Goal: Task Accomplishment & Management: Manage account settings

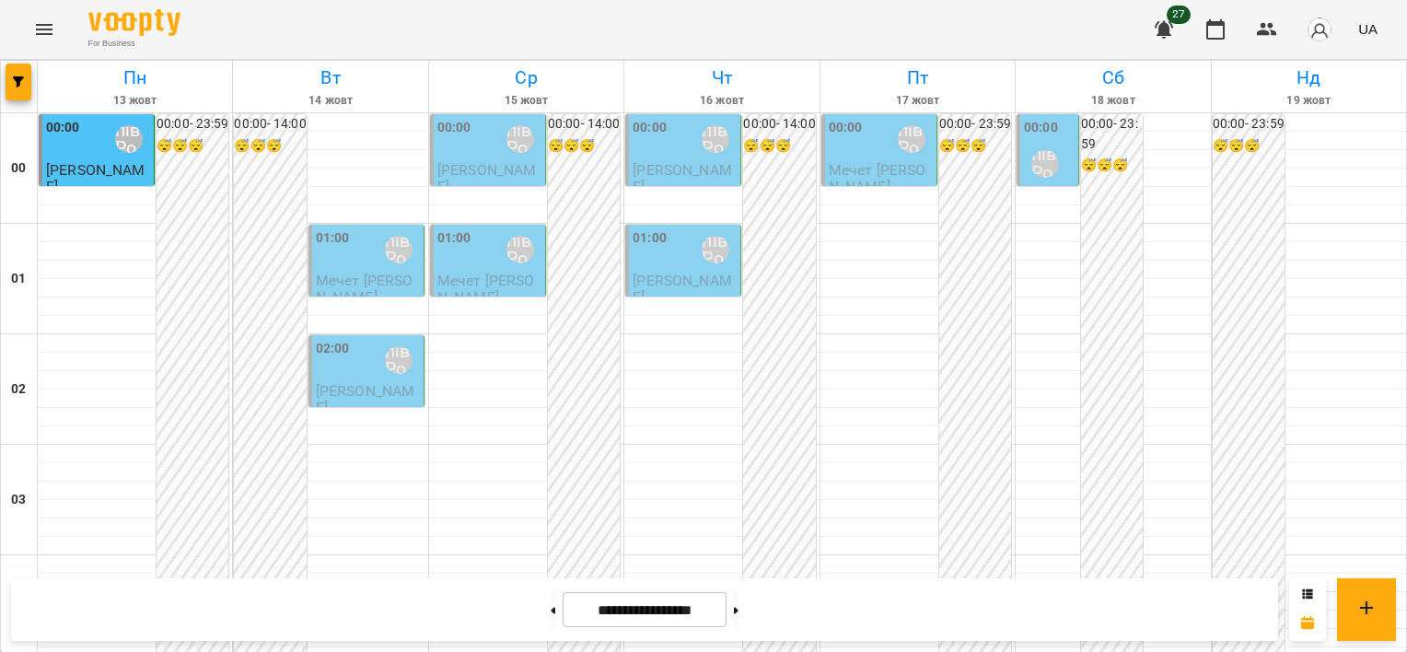
scroll to position [446, 0]
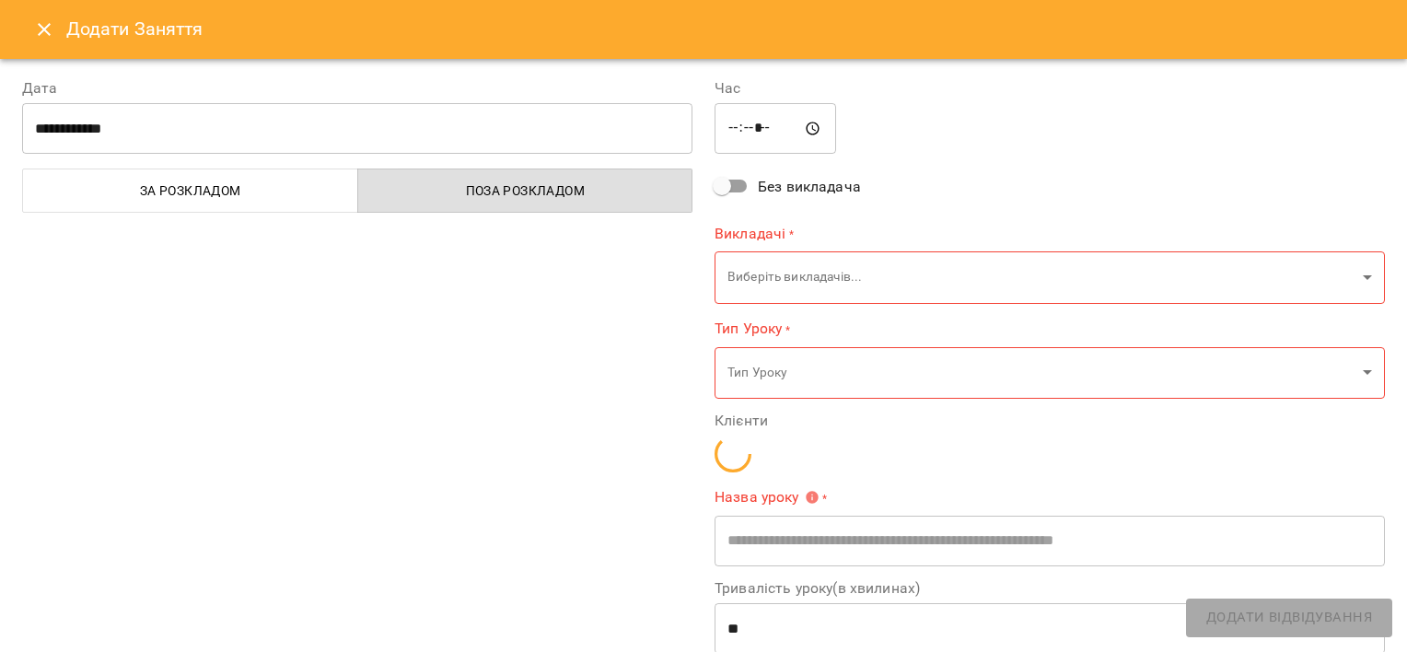
click at [128, 224] on div "**********" at bounding box center [357, 441] width 692 height 773
type input "**********"
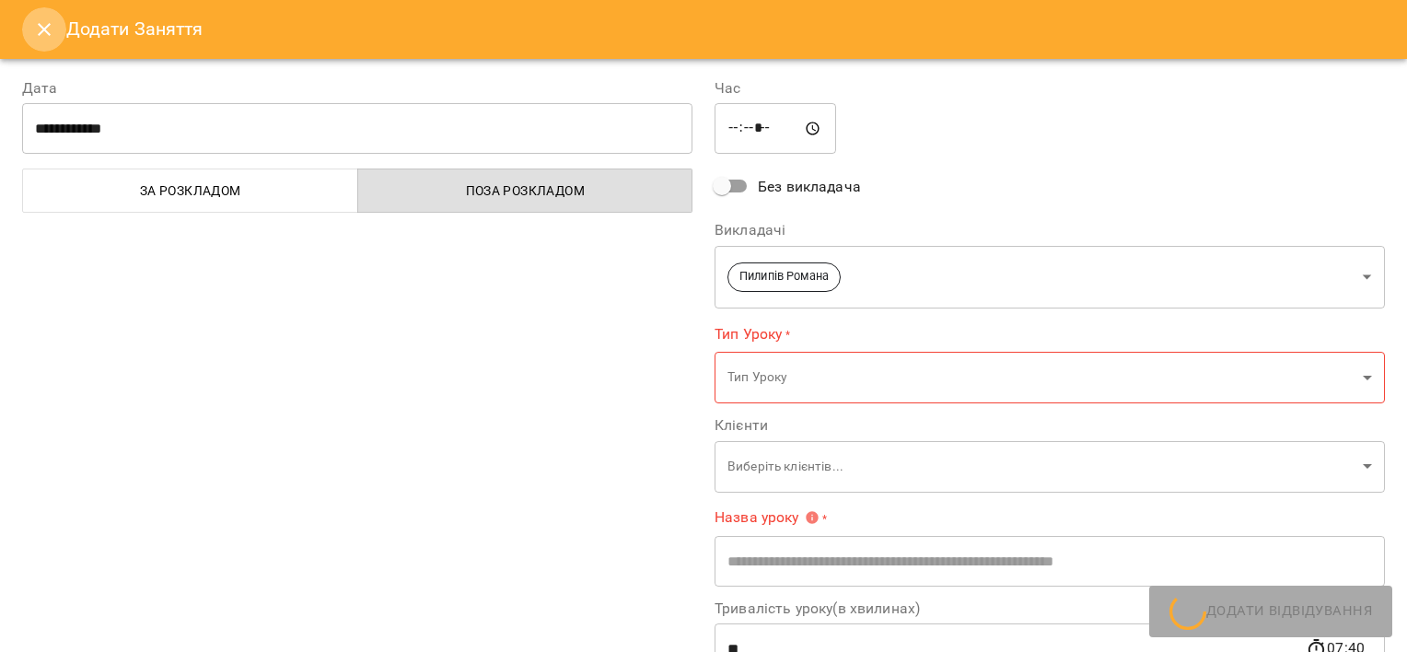
click at [31, 29] on button "Close" at bounding box center [44, 29] width 44 height 44
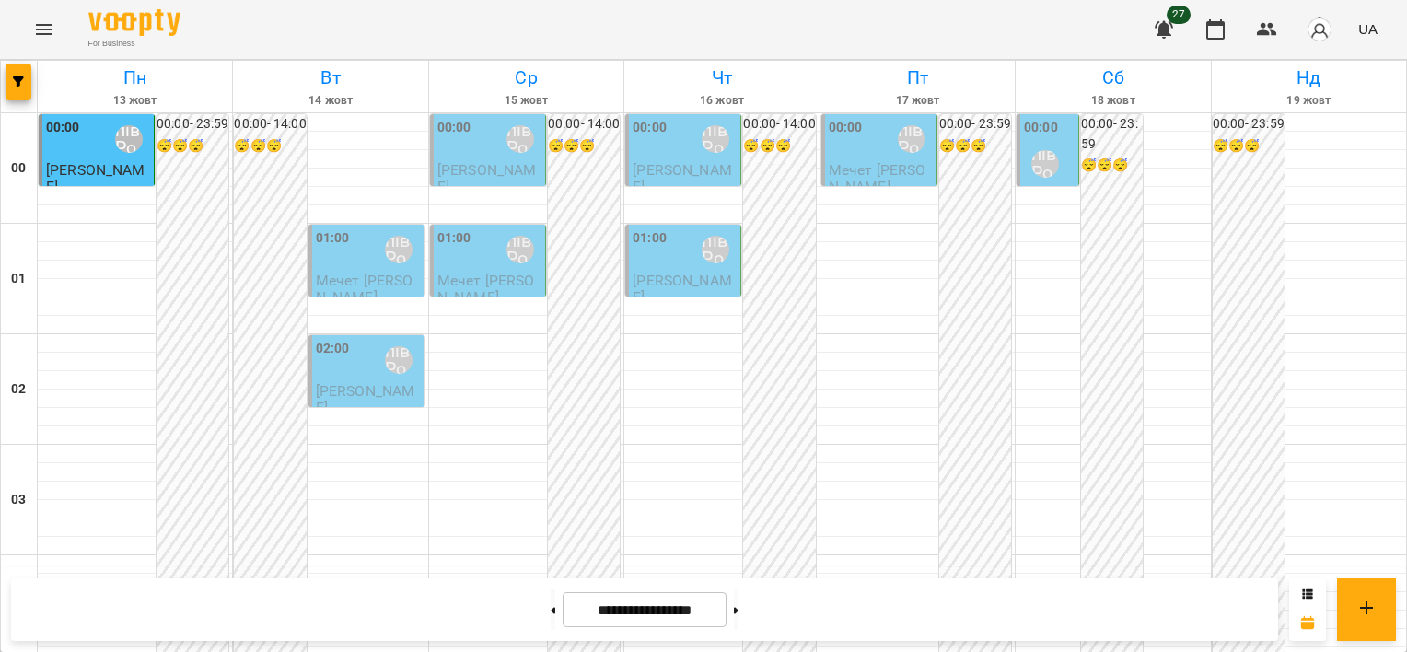
scroll to position [1918, 0]
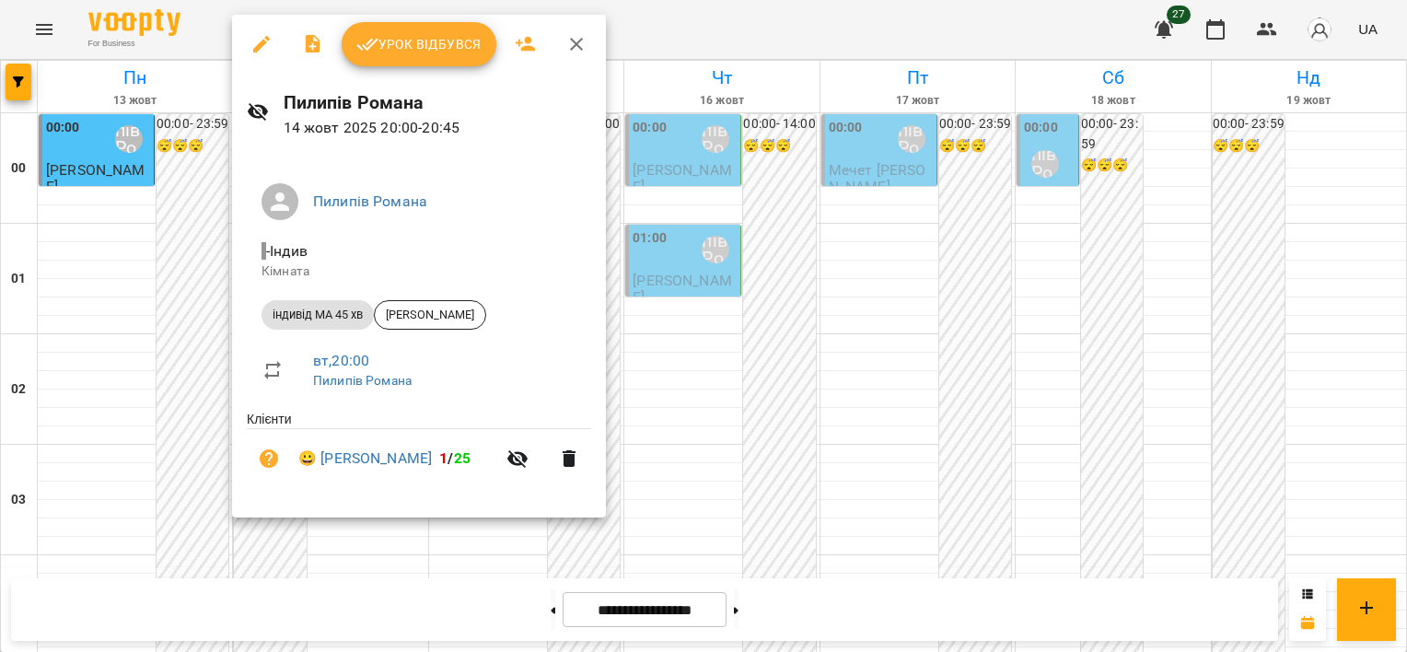
click at [210, 461] on div at bounding box center [703, 326] width 1407 height 652
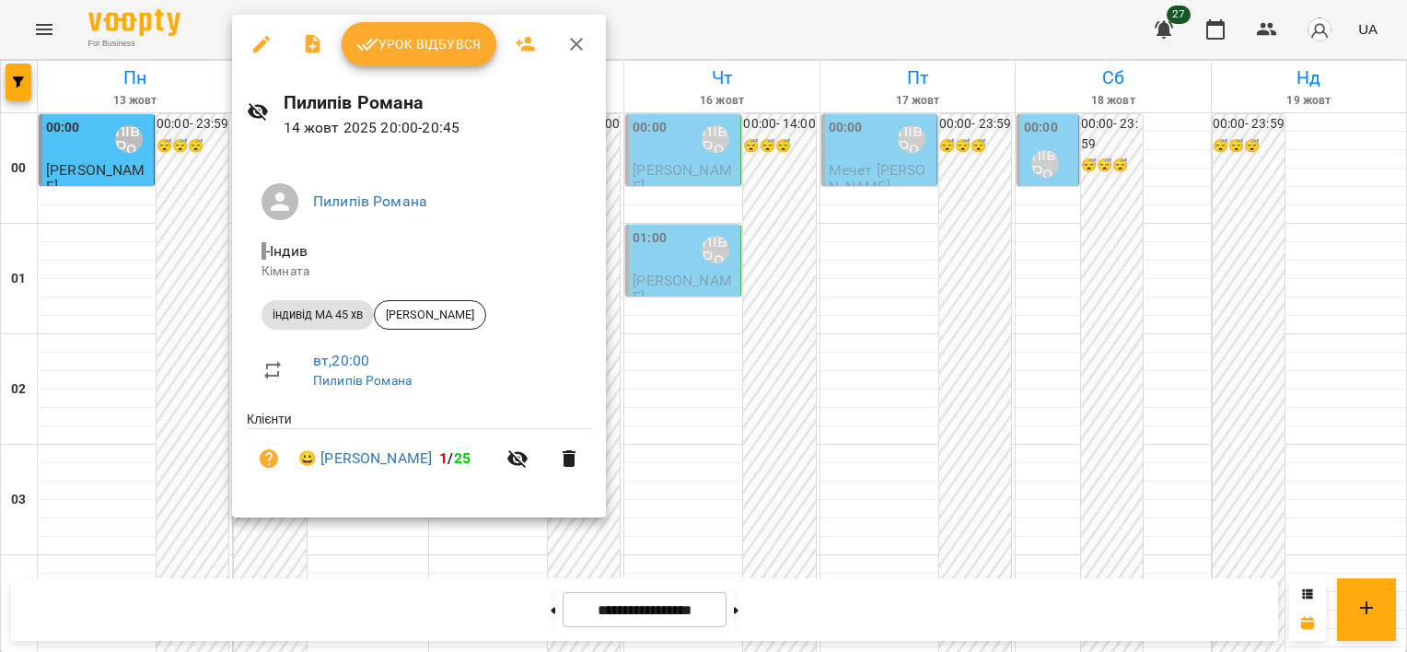
drag, startPoint x: 280, startPoint y: 422, endPoint x: 208, endPoint y: 404, distance: 73.9
click at [208, 403] on div at bounding box center [703, 326] width 1407 height 652
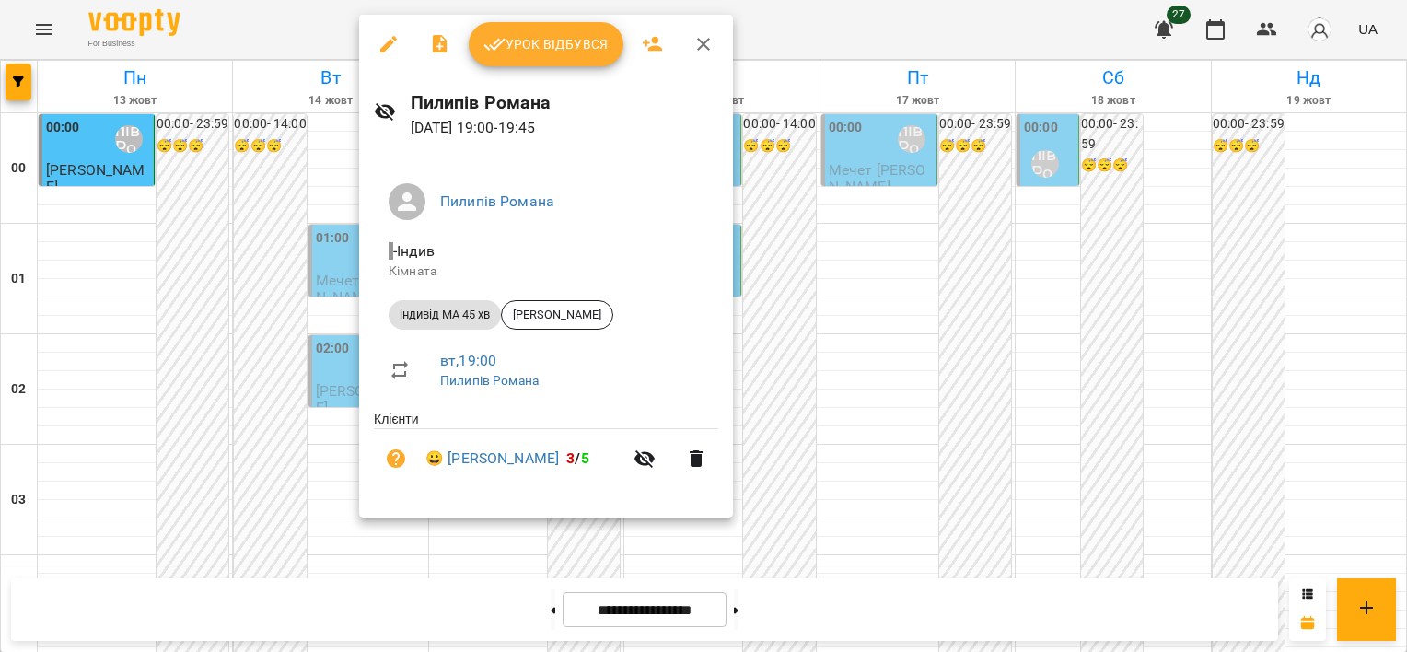
click at [338, 376] on div at bounding box center [703, 326] width 1407 height 652
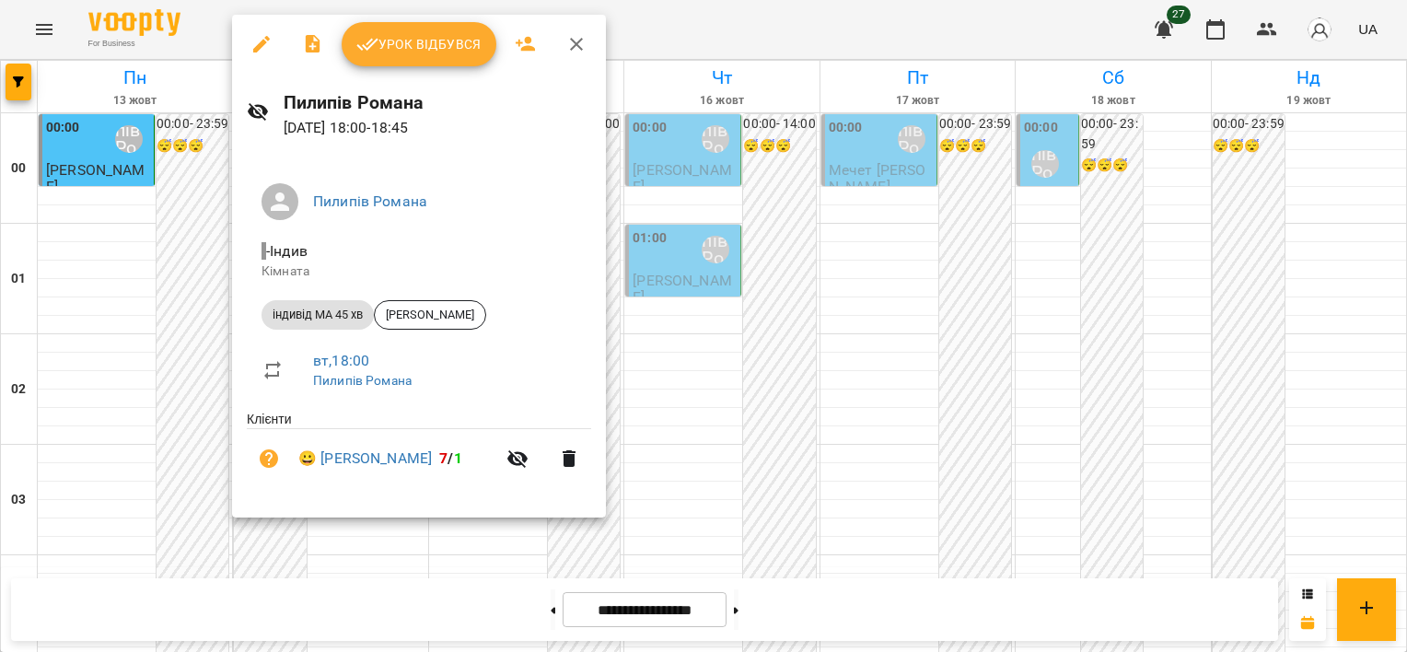
click at [208, 367] on div at bounding box center [703, 326] width 1407 height 652
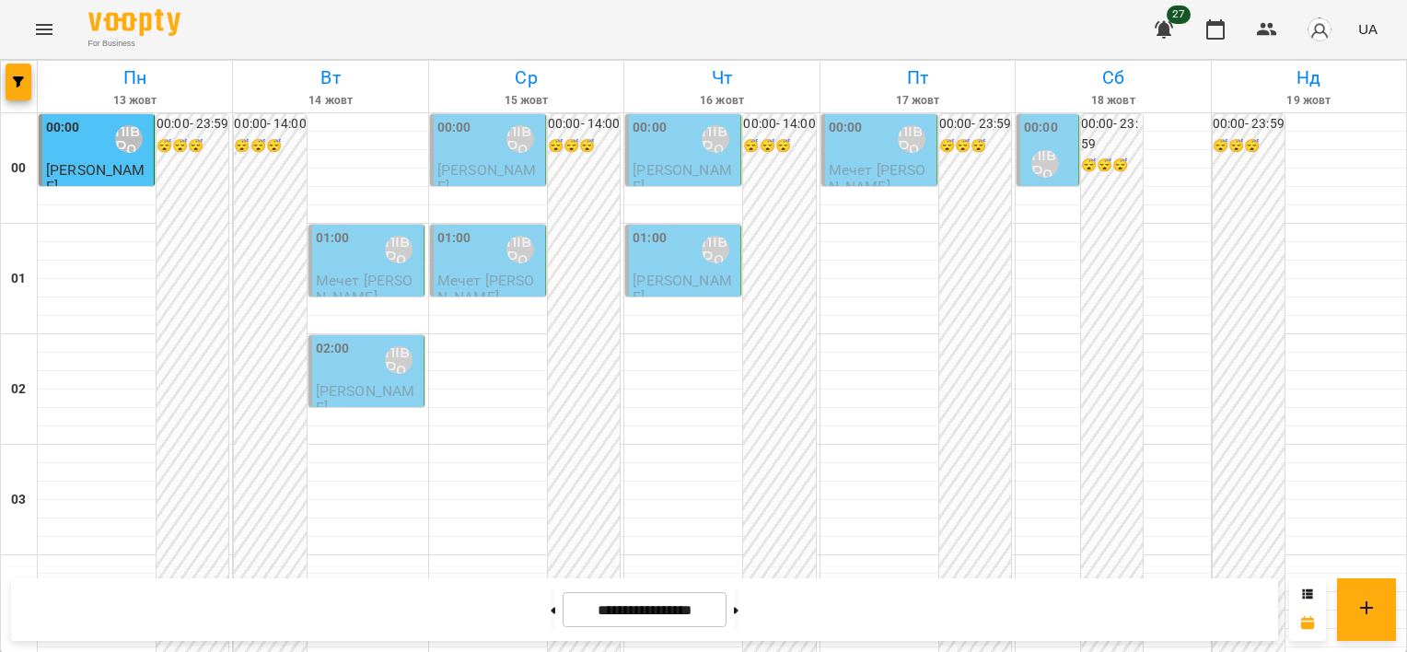
scroll to position [1933, 0]
